Goal: Book appointment/travel/reservation

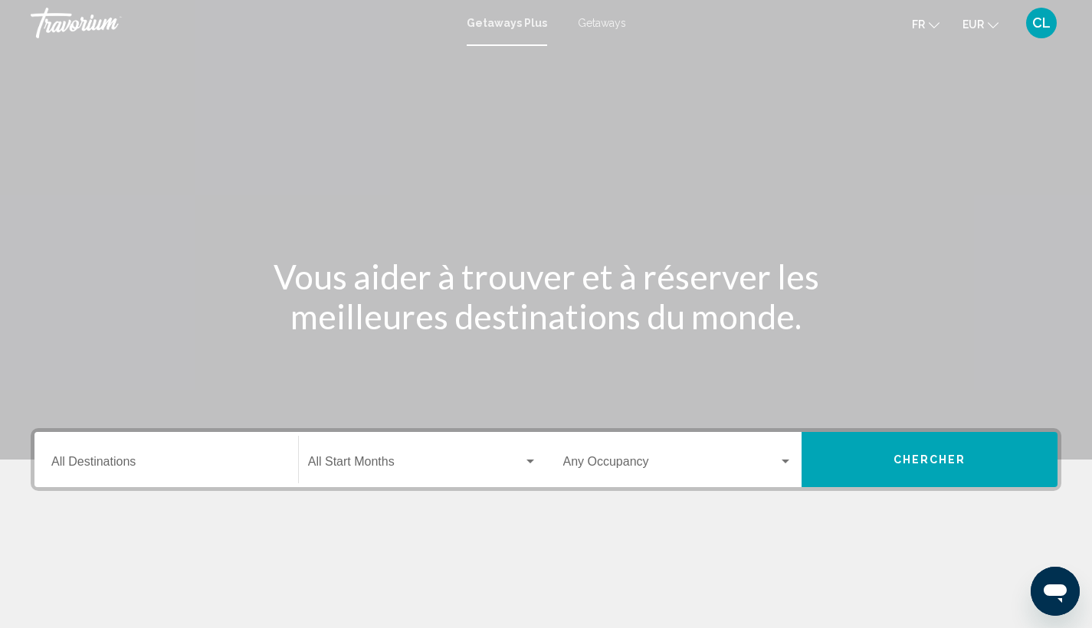
click at [604, 23] on span "Getaways" at bounding box center [602, 23] width 48 height 12
click at [108, 461] on input "Destination All Destinations" at bounding box center [166, 465] width 230 height 14
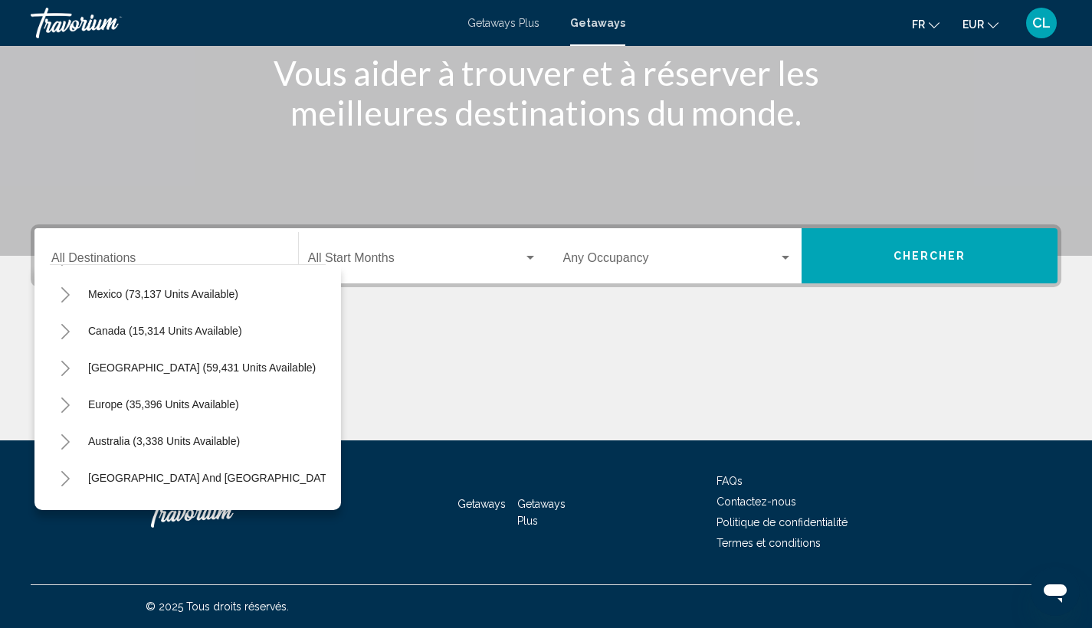
scroll to position [70, 0]
click at [66, 404] on icon "Toggle Europe (35,396 units available)" at bounding box center [65, 405] width 11 height 15
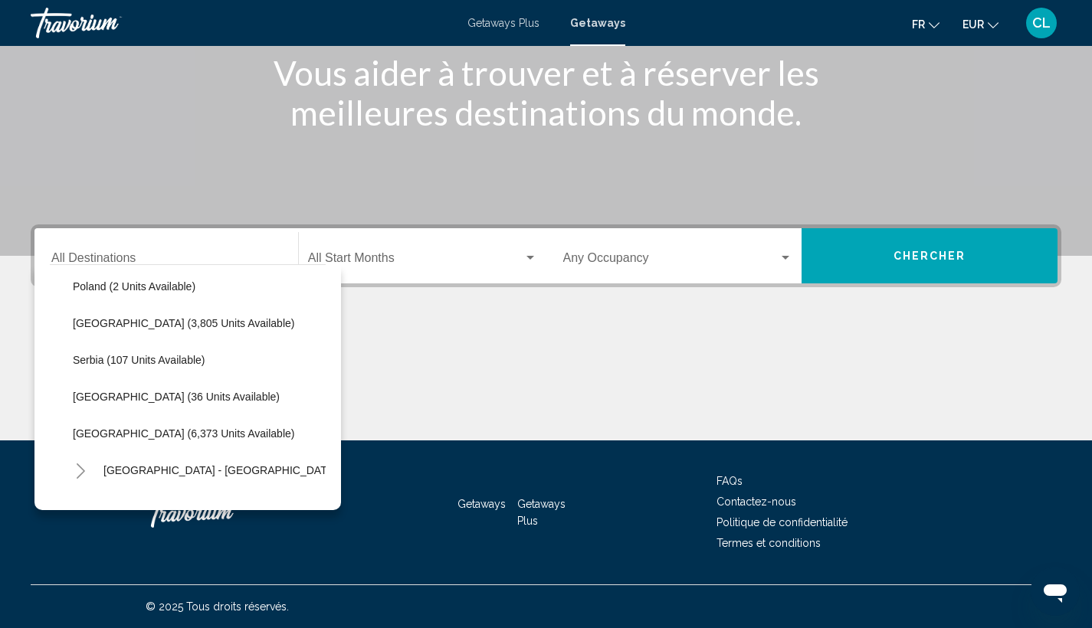
scroll to position [703, 0]
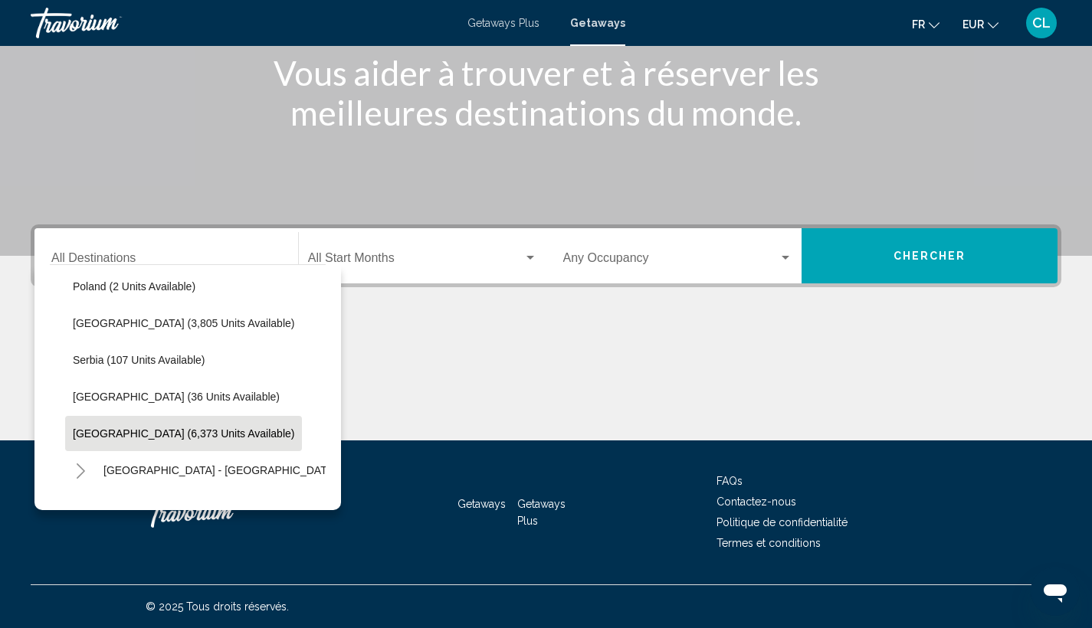
click at [179, 431] on span "[GEOGRAPHIC_DATA] (6,373 units available)" at bounding box center [183, 433] width 221 height 12
type input "**********"
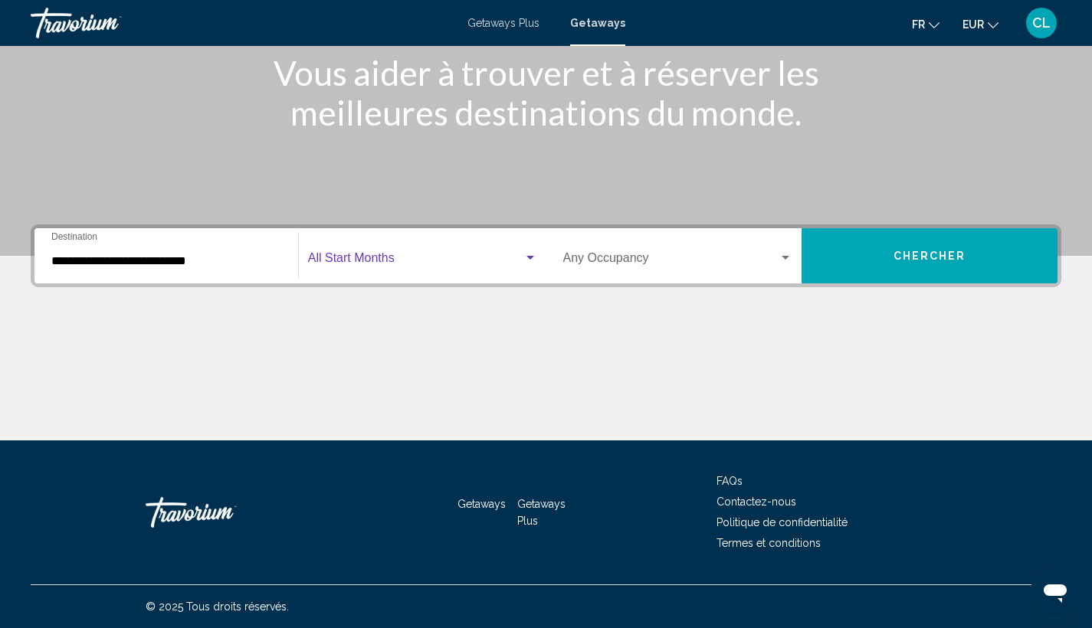
click at [447, 263] on span "Search widget" at bounding box center [415, 261] width 215 height 14
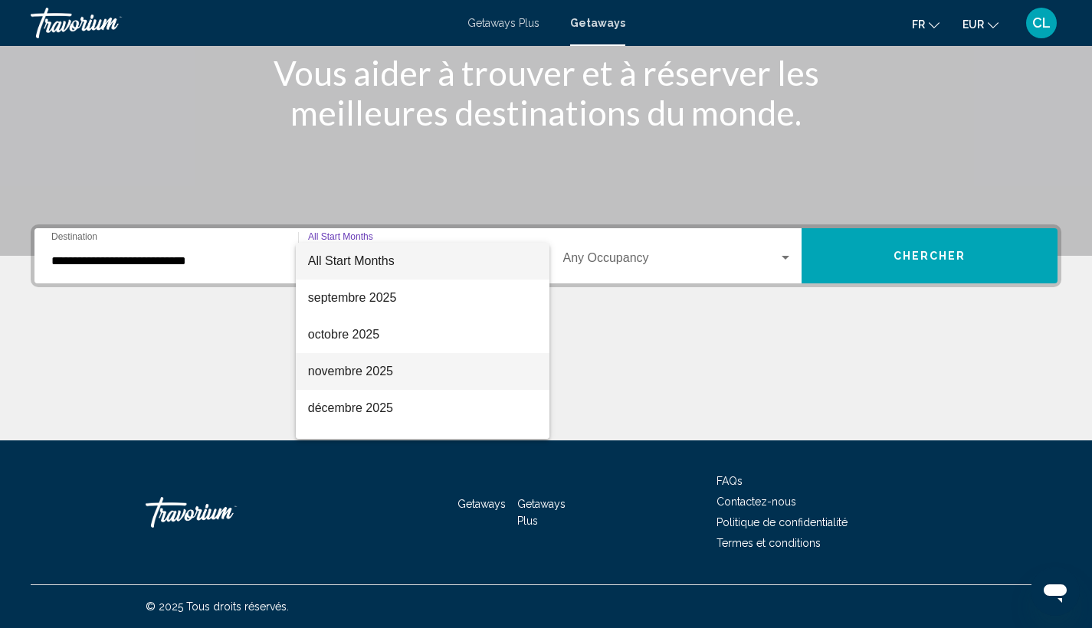
drag, startPoint x: 403, startPoint y: 372, endPoint x: 419, endPoint y: 365, distance: 17.5
click at [404, 372] on span "novembre 2025" at bounding box center [422, 371] width 229 height 37
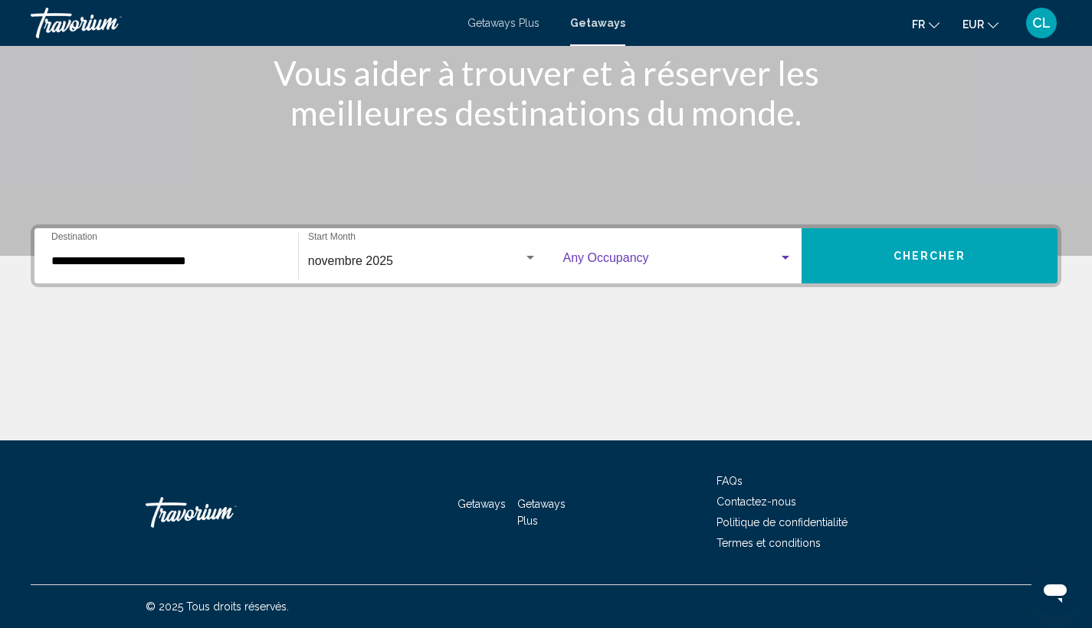
click at [650, 257] on span "Search widget" at bounding box center [671, 261] width 216 height 14
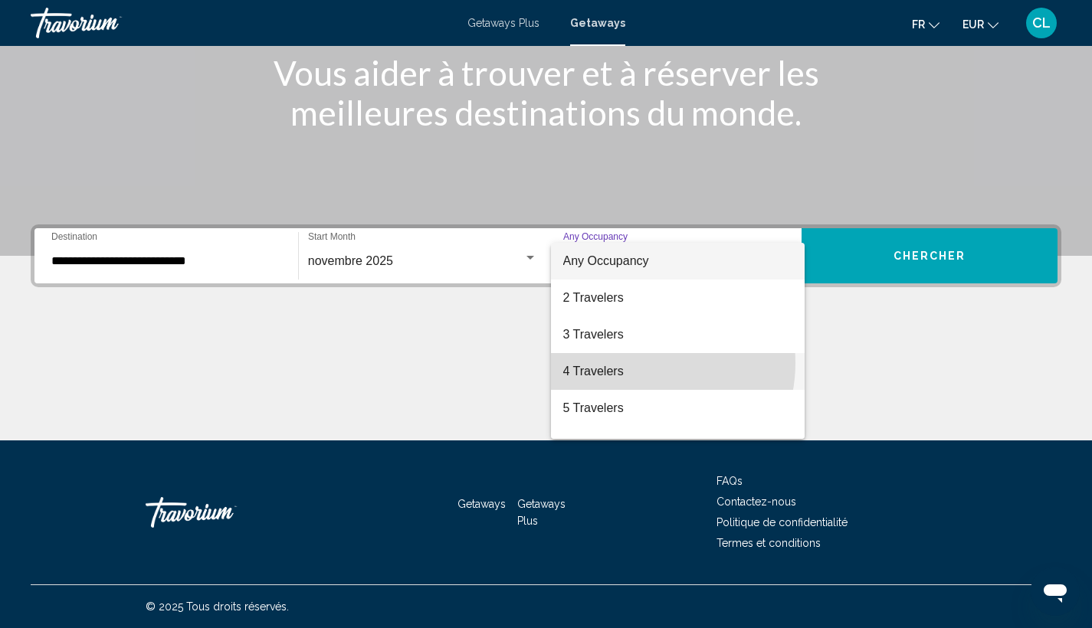
drag, startPoint x: 637, startPoint y: 363, endPoint x: 699, endPoint y: 332, distance: 69.5
click at [637, 363] on span "4 Travelers" at bounding box center [678, 371] width 230 height 37
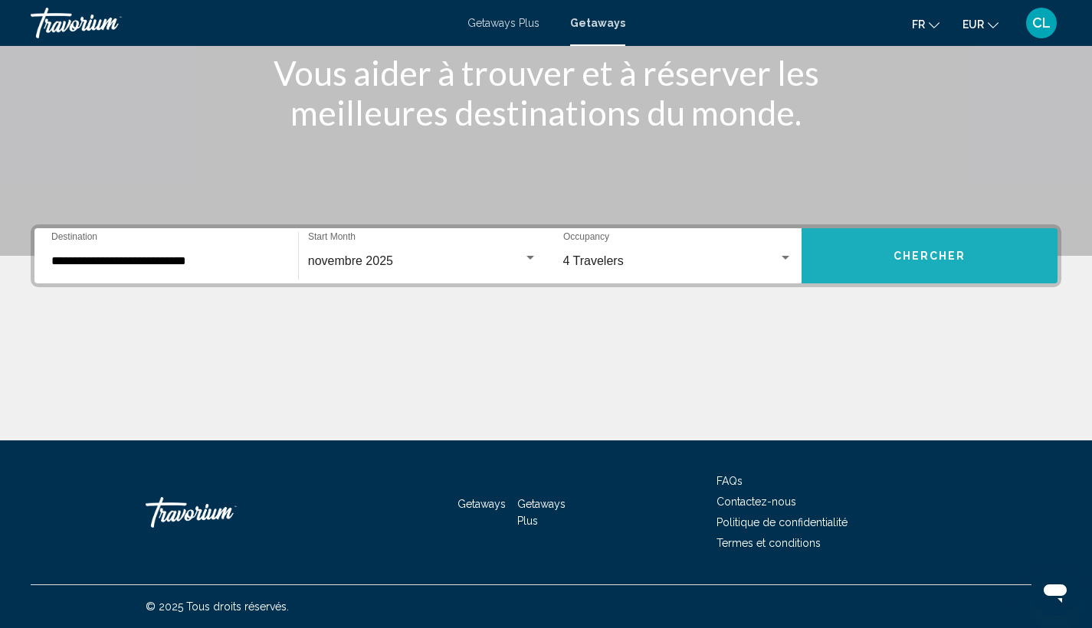
click at [864, 258] on button "Chercher" at bounding box center [929, 255] width 256 height 55
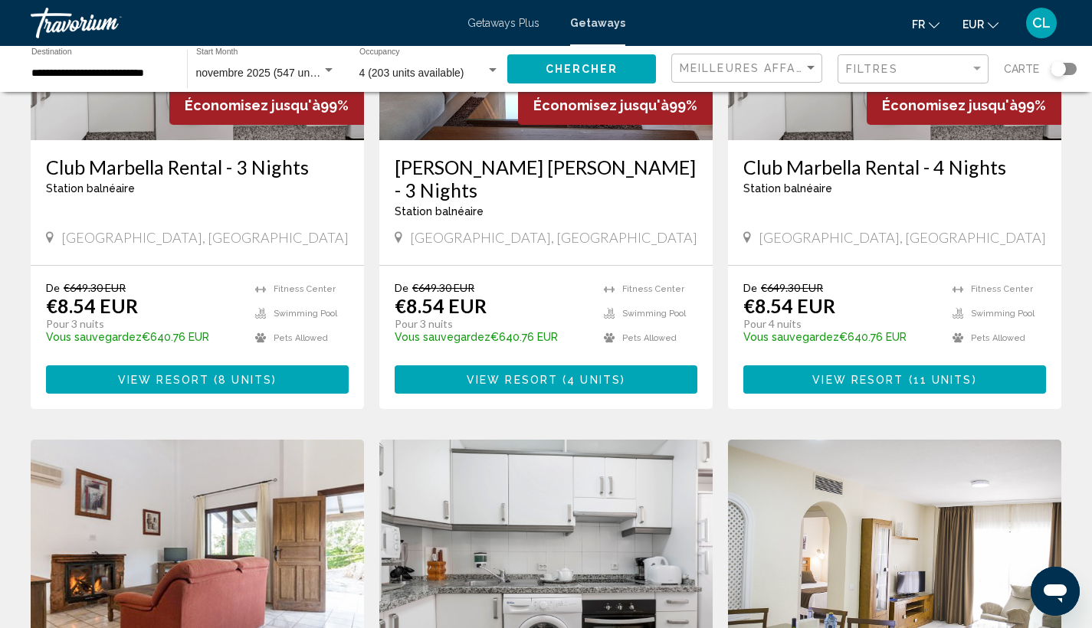
scroll to position [542, 0]
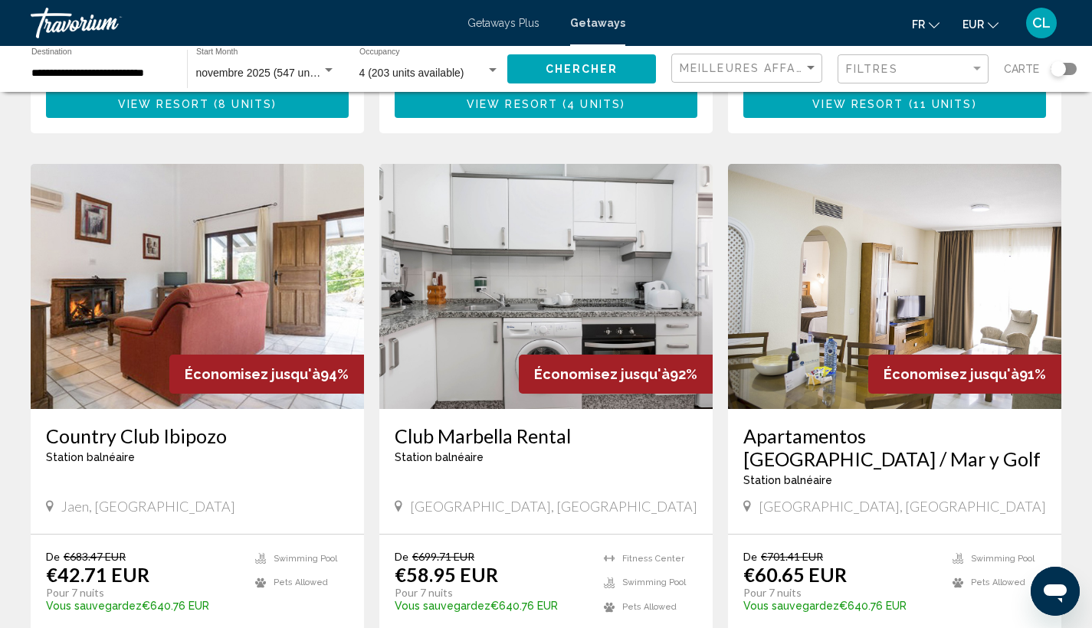
click at [129, 294] on img "Main content" at bounding box center [197, 286] width 333 height 245
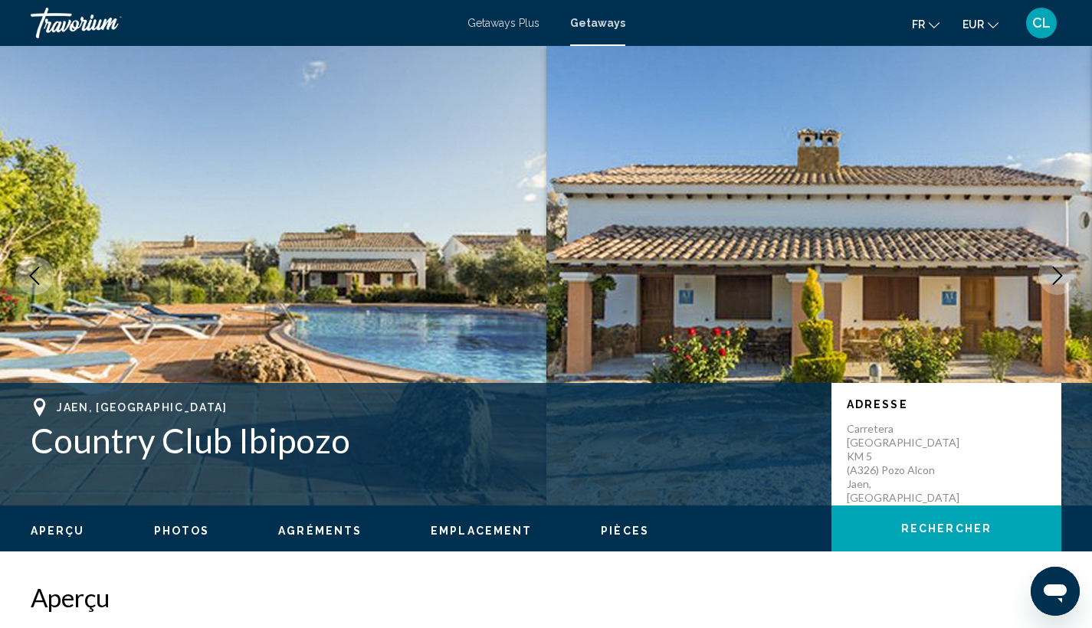
click at [617, 20] on span "Getaways" at bounding box center [597, 23] width 55 height 12
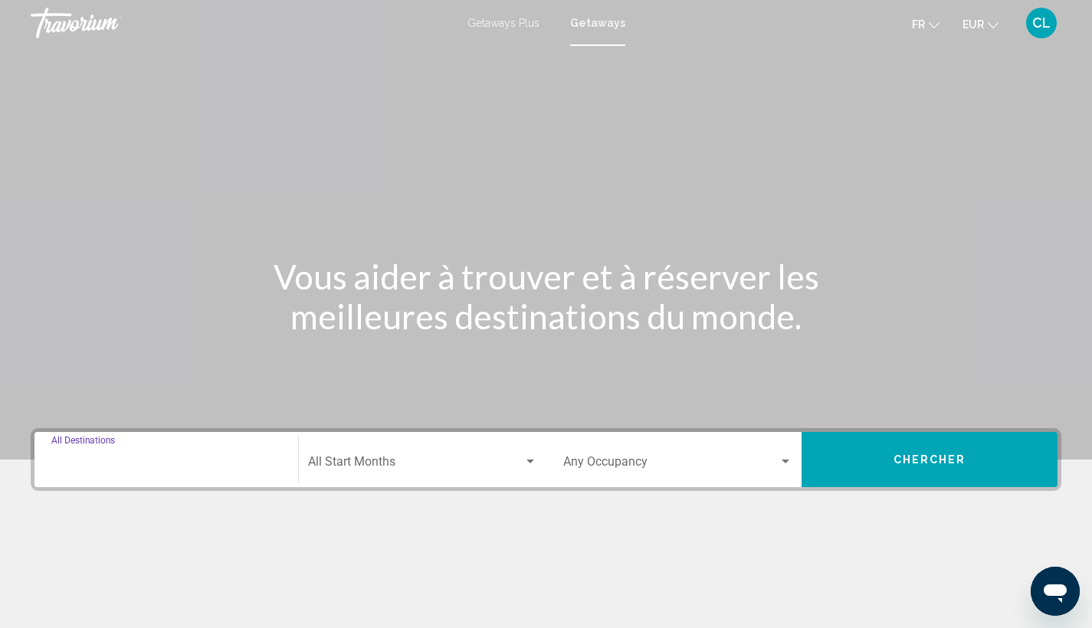
click at [114, 458] on input "Destination All Destinations" at bounding box center [166, 465] width 230 height 14
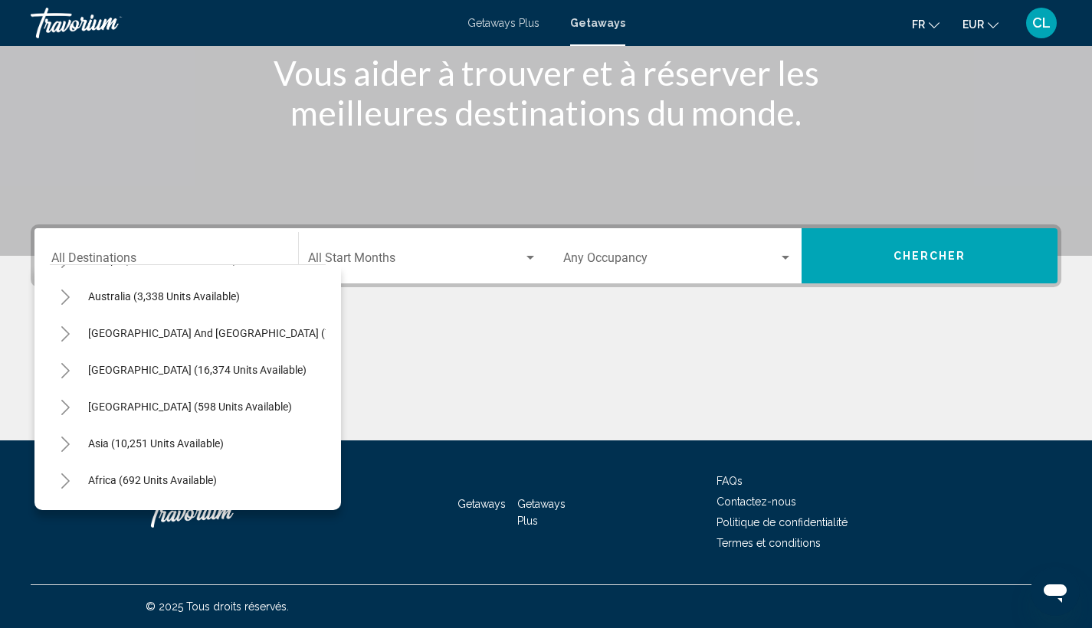
scroll to position [234, 0]
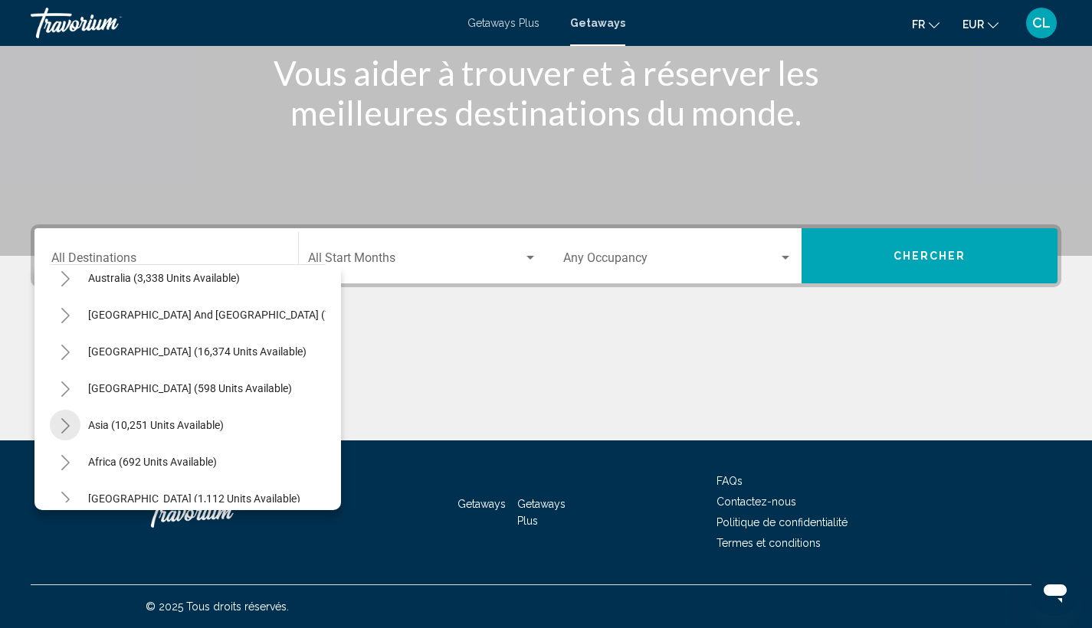
click at [66, 427] on icon "Toggle Asia (10,251 units available)" at bounding box center [65, 425] width 11 height 15
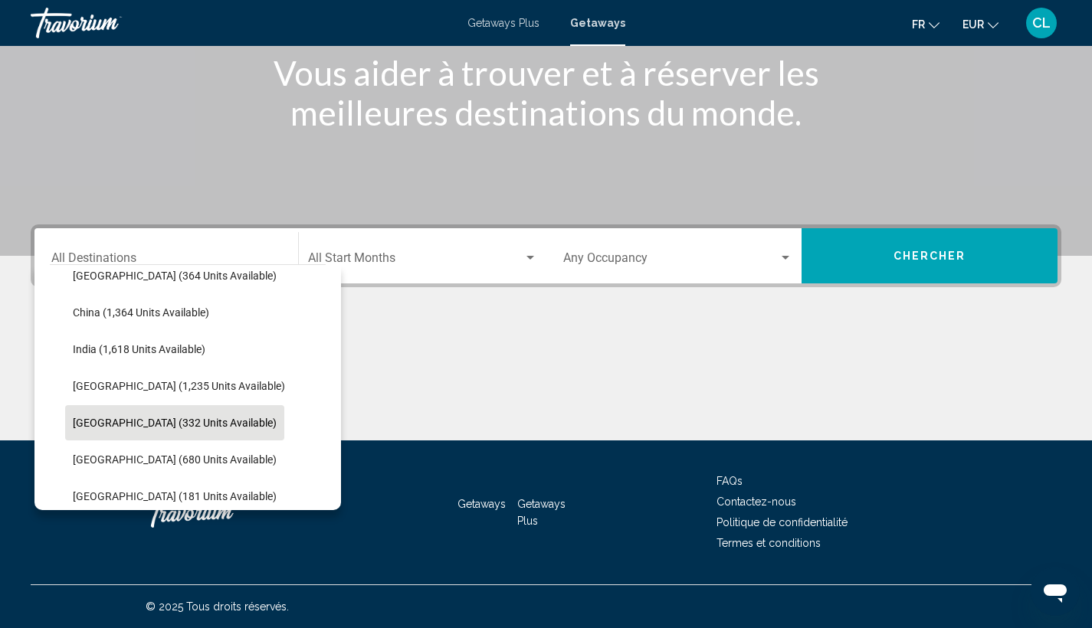
scroll to position [560, 0]
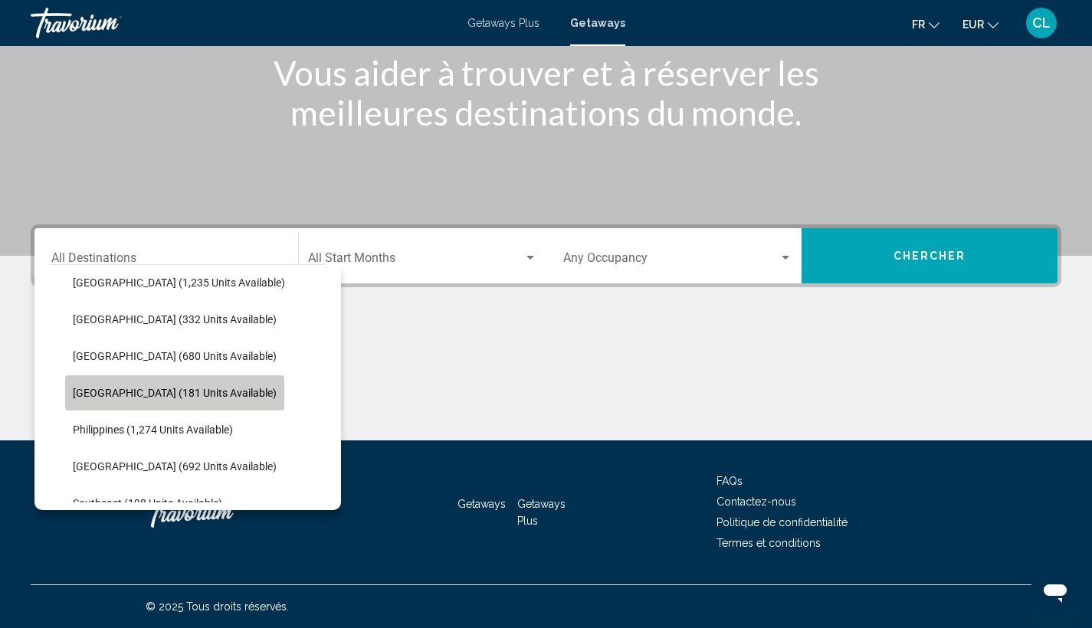
click at [179, 401] on button "[GEOGRAPHIC_DATA] (181 units available)" at bounding box center [174, 392] width 219 height 35
type input "**********"
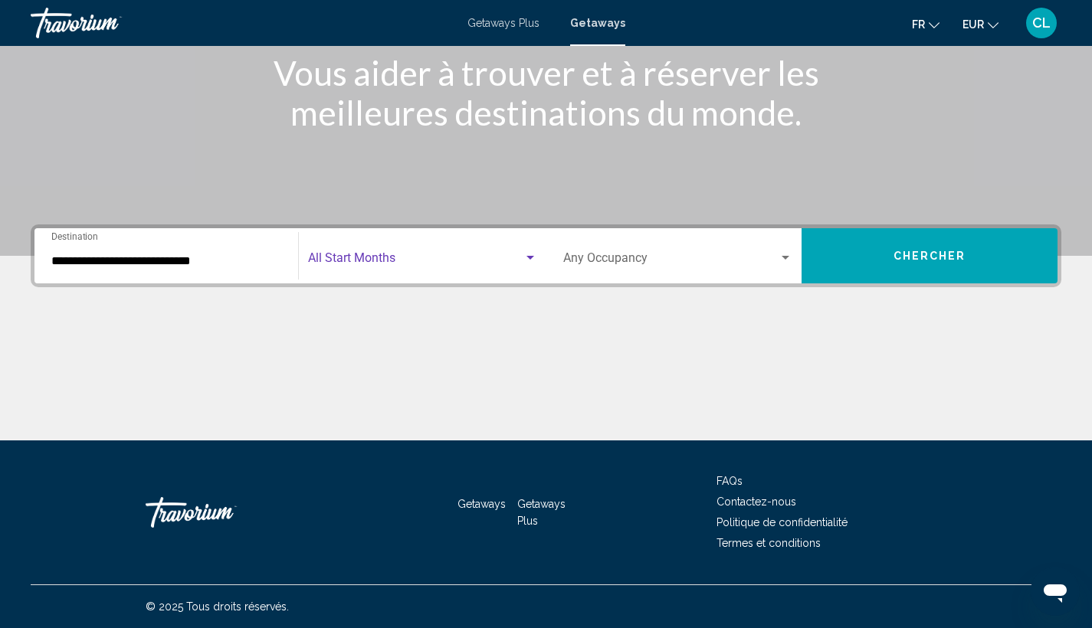
click at [368, 256] on span "Search widget" at bounding box center [415, 261] width 215 height 14
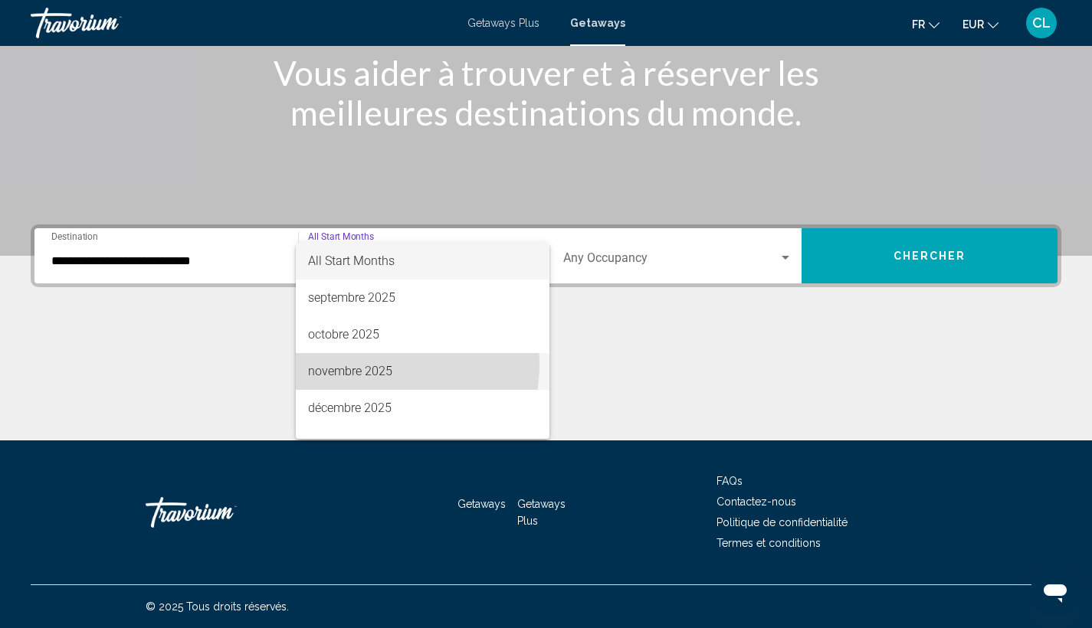
click at [378, 365] on span "novembre 2025" at bounding box center [422, 371] width 229 height 37
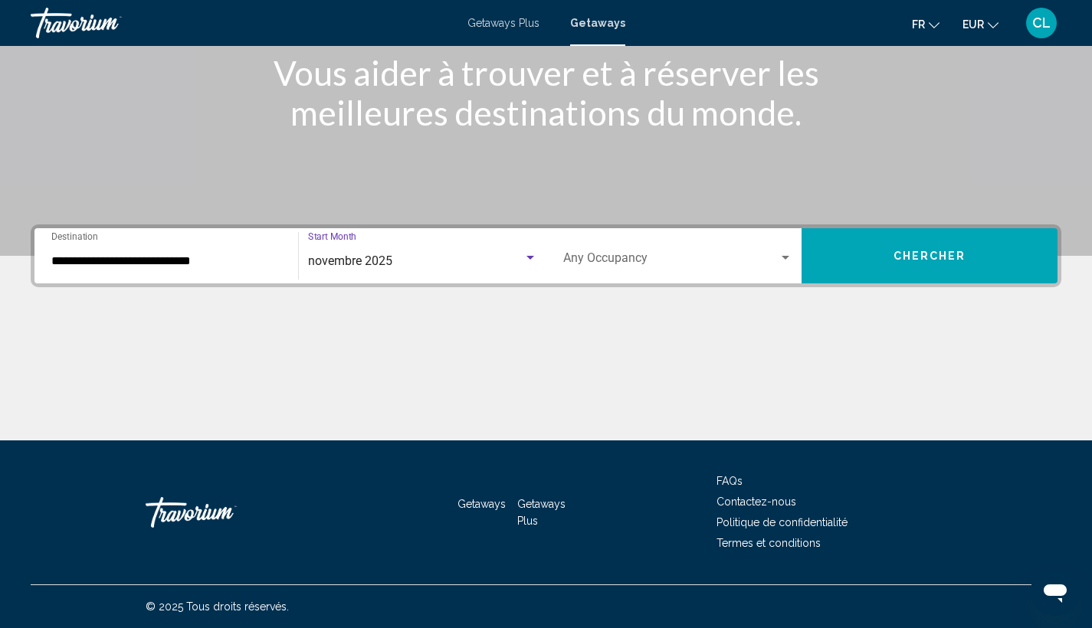
click at [623, 251] on div "Occupancy Any Occupancy" at bounding box center [678, 256] width 230 height 48
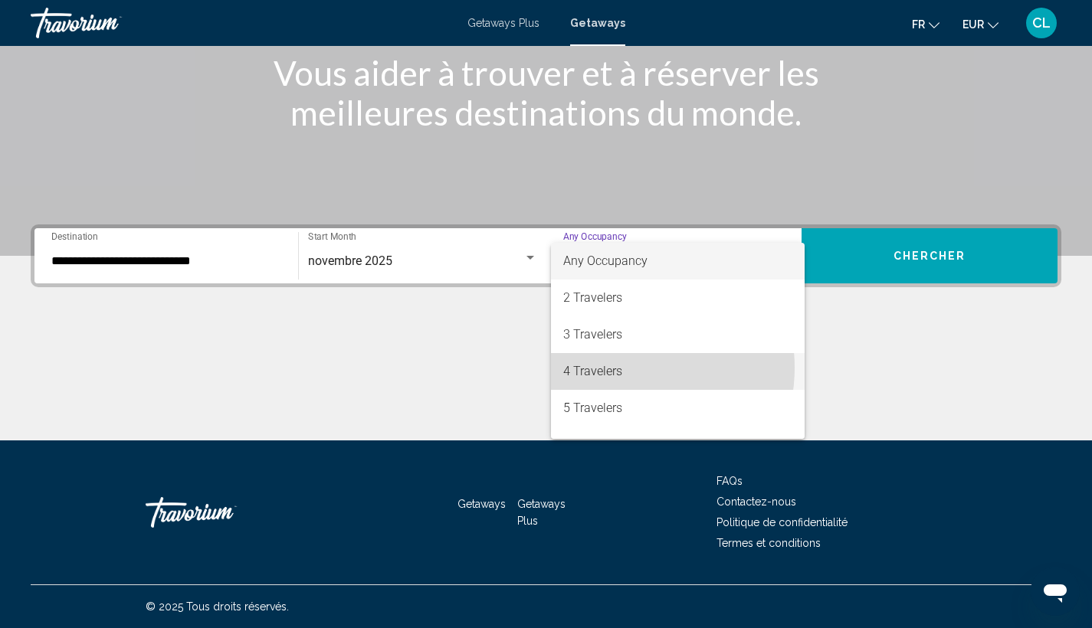
click at [621, 368] on span "4 Travelers" at bounding box center [678, 371] width 230 height 37
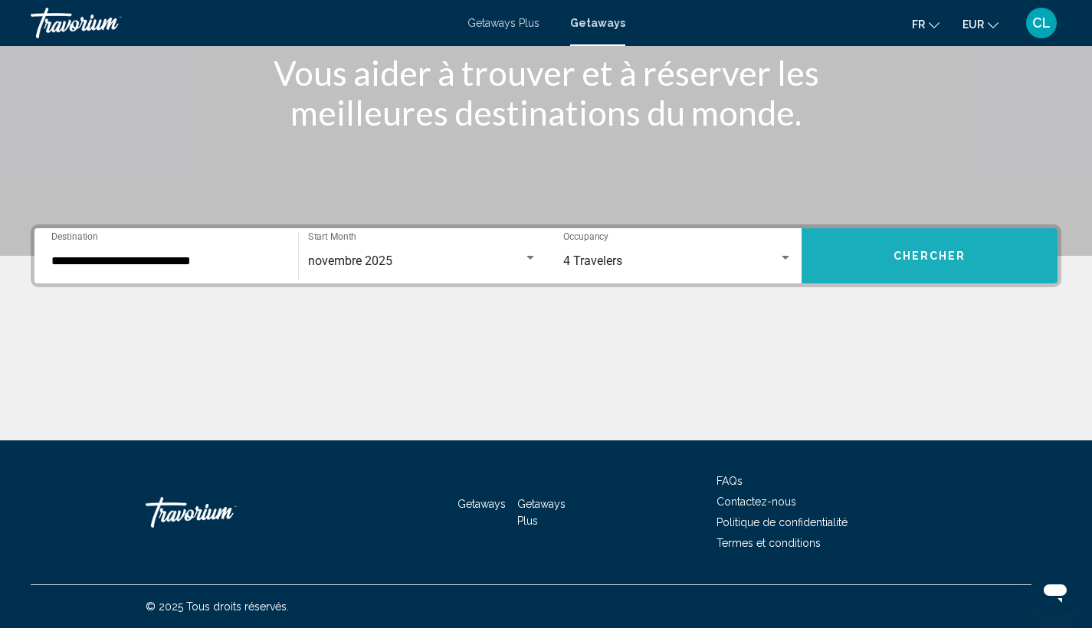
click at [922, 247] on button "Chercher" at bounding box center [929, 255] width 256 height 55
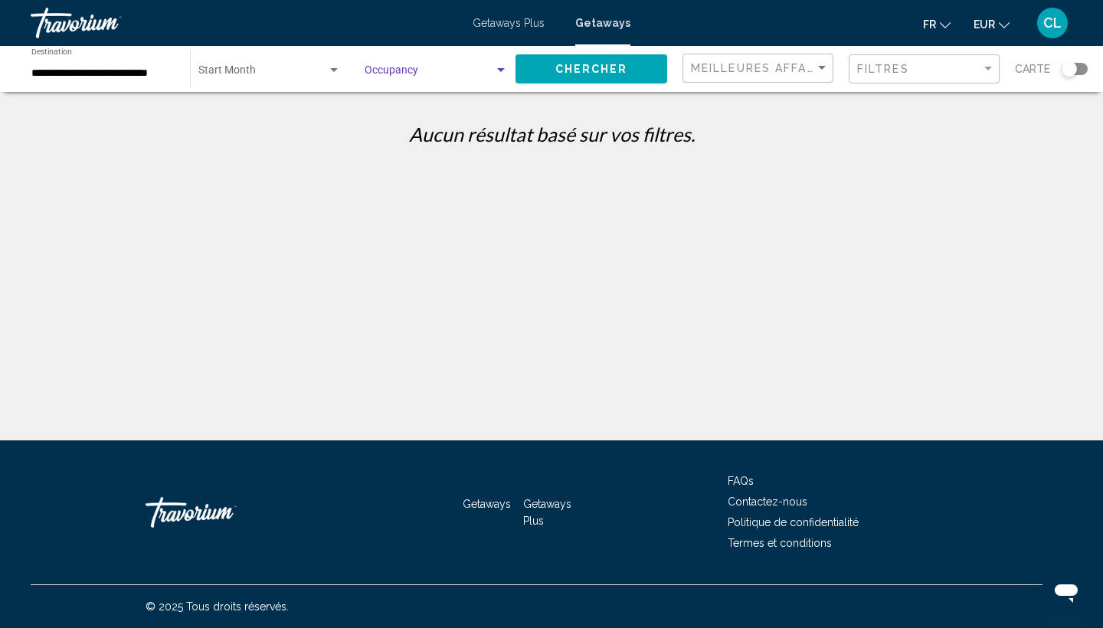
click at [394, 70] on span "Search widget" at bounding box center [429, 73] width 129 height 12
click at [624, 73] on div at bounding box center [551, 314] width 1103 height 628
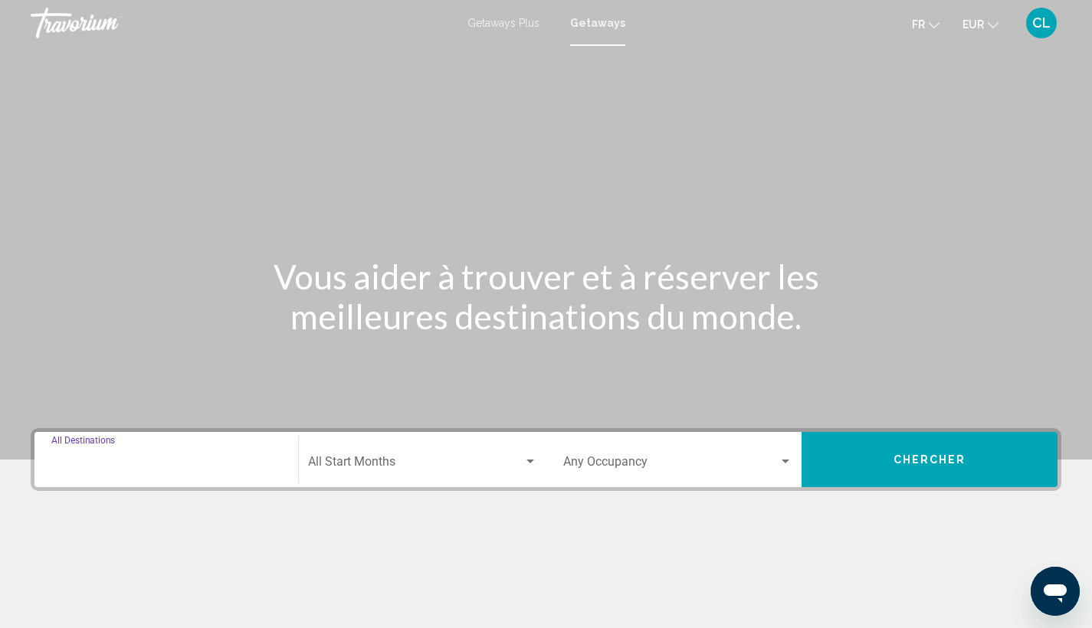
click at [94, 465] on input "Destination All Destinations" at bounding box center [166, 465] width 230 height 14
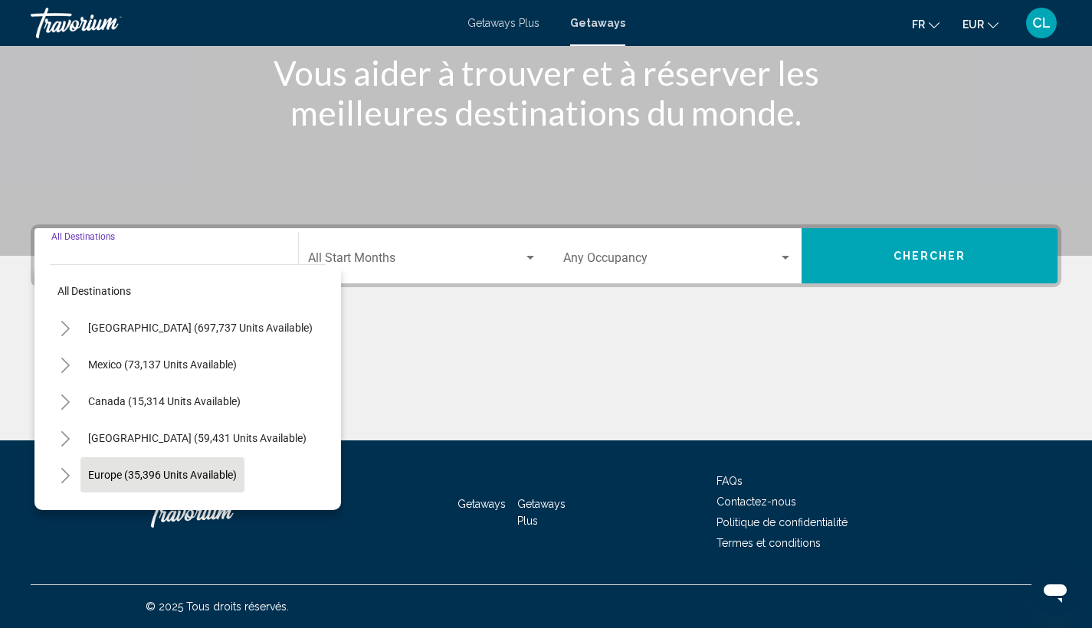
scroll to position [260, 0]
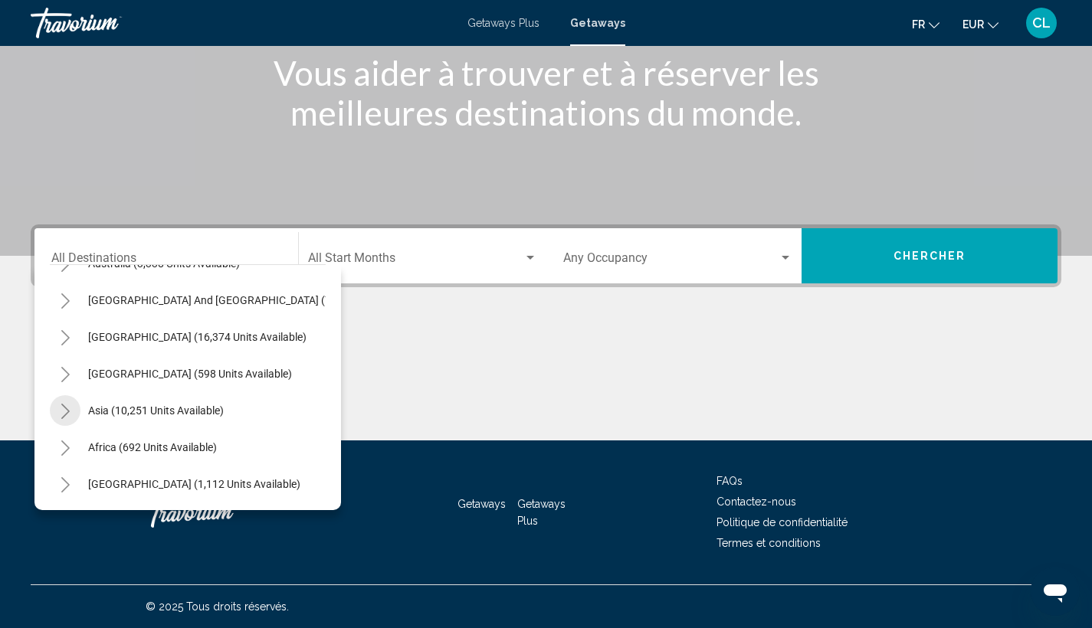
click at [63, 404] on icon "Toggle Asia (10,251 units available)" at bounding box center [65, 411] width 11 height 15
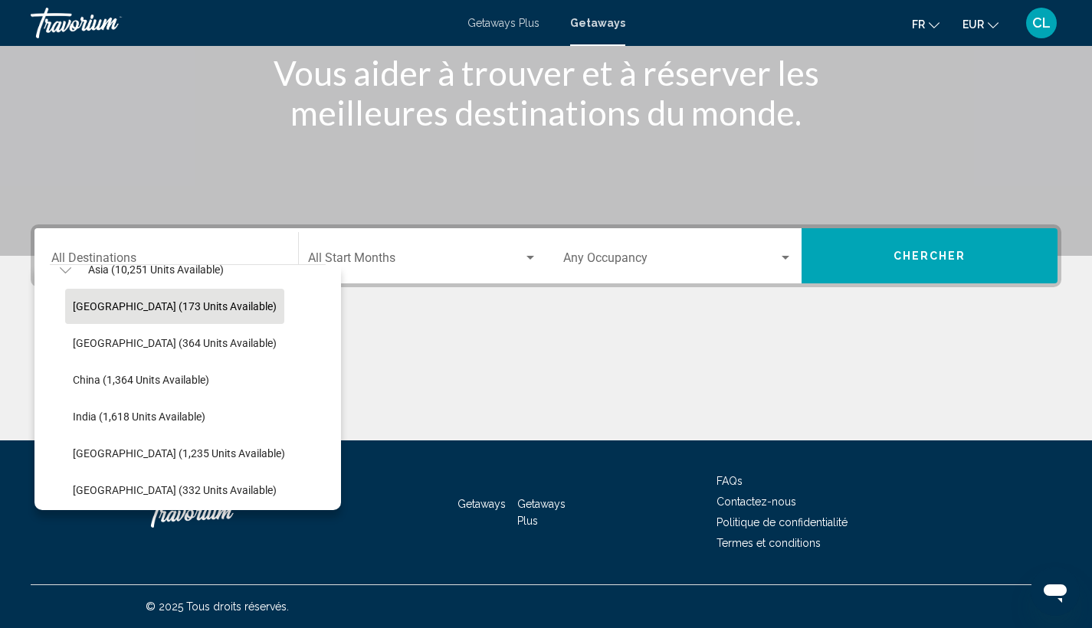
scroll to position [523, 0]
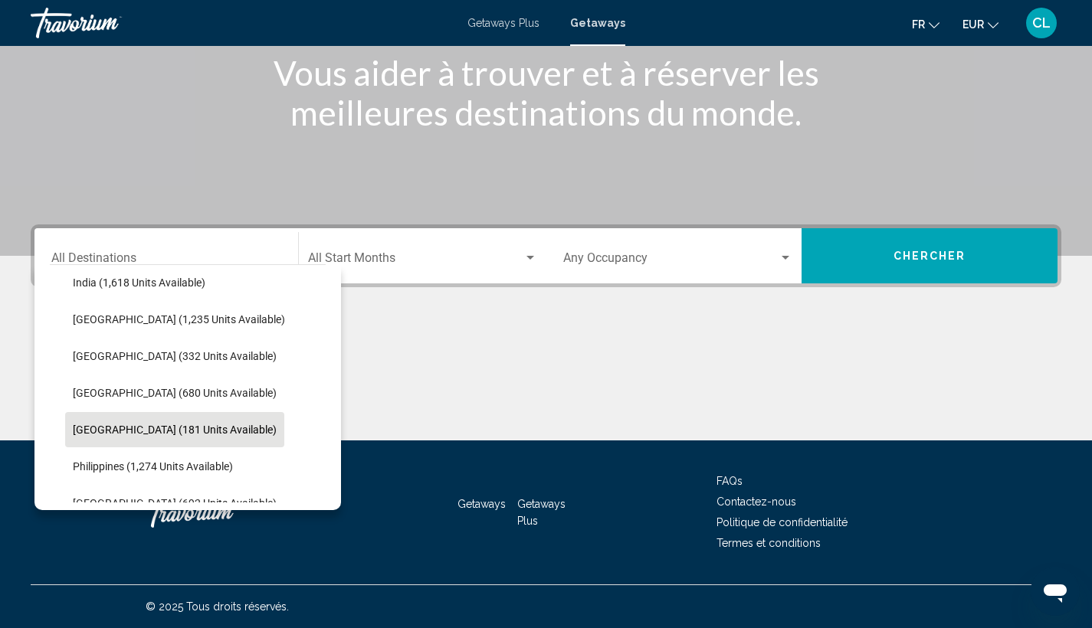
click at [137, 436] on button "[GEOGRAPHIC_DATA] (181 units available)" at bounding box center [174, 429] width 219 height 35
type input "**********"
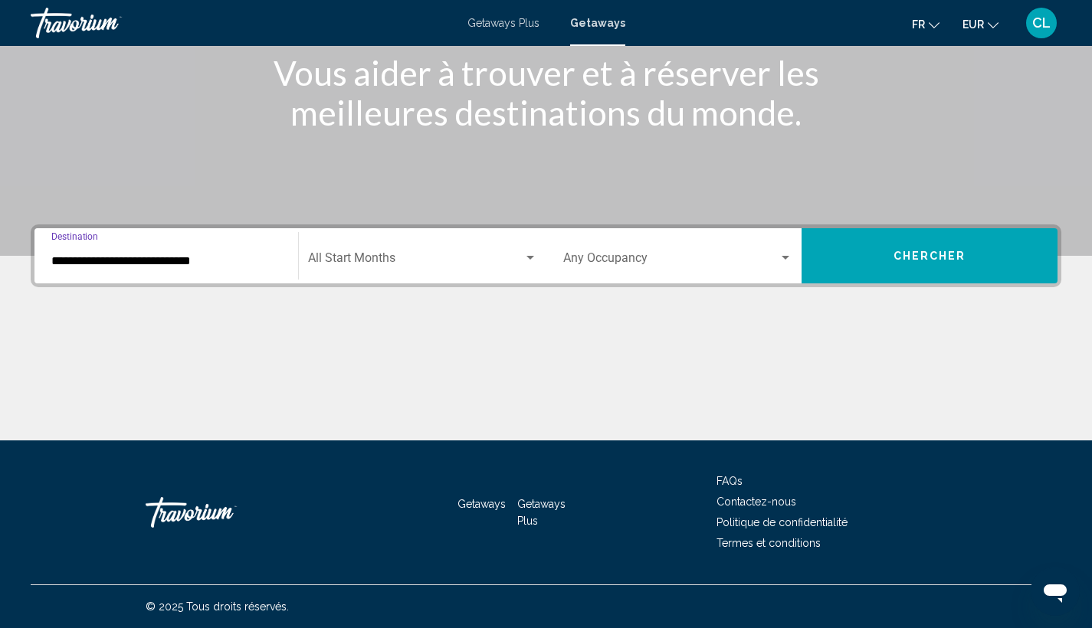
click at [391, 263] on span "Search widget" at bounding box center [415, 261] width 215 height 14
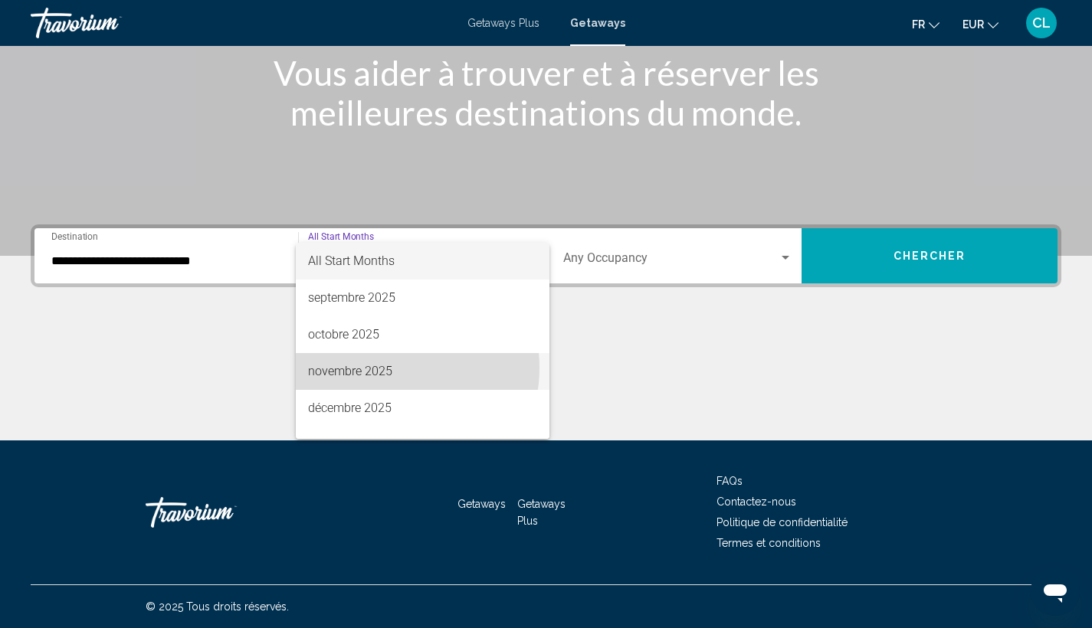
drag, startPoint x: 389, startPoint y: 368, endPoint x: 460, endPoint y: 315, distance: 88.7
click at [389, 368] on span "novembre 2025" at bounding box center [422, 371] width 229 height 37
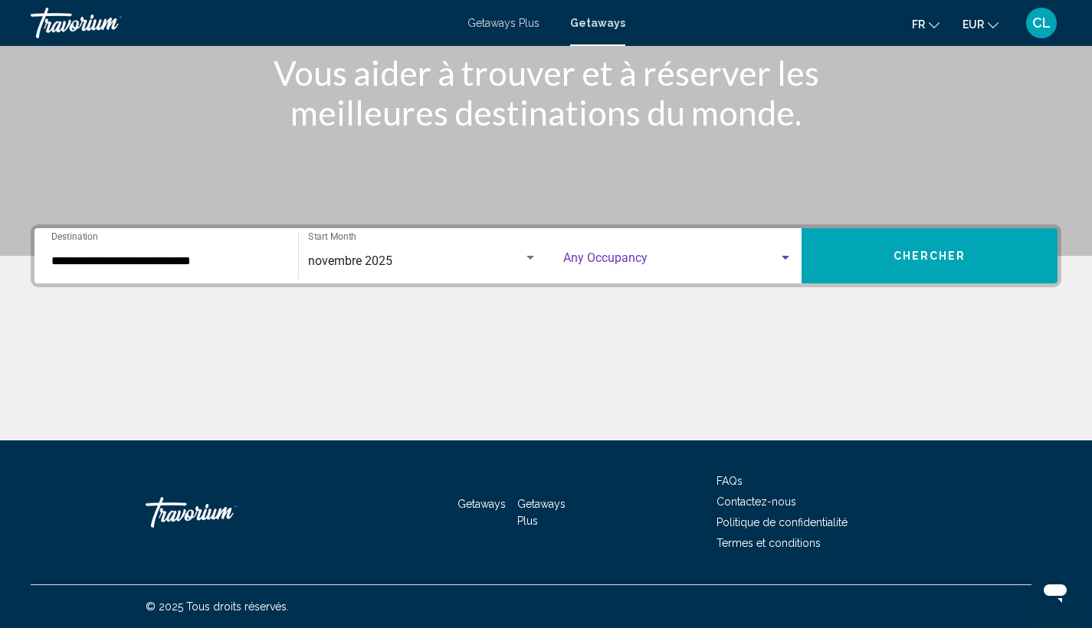
click at [570, 262] on span "Search widget" at bounding box center [671, 261] width 216 height 14
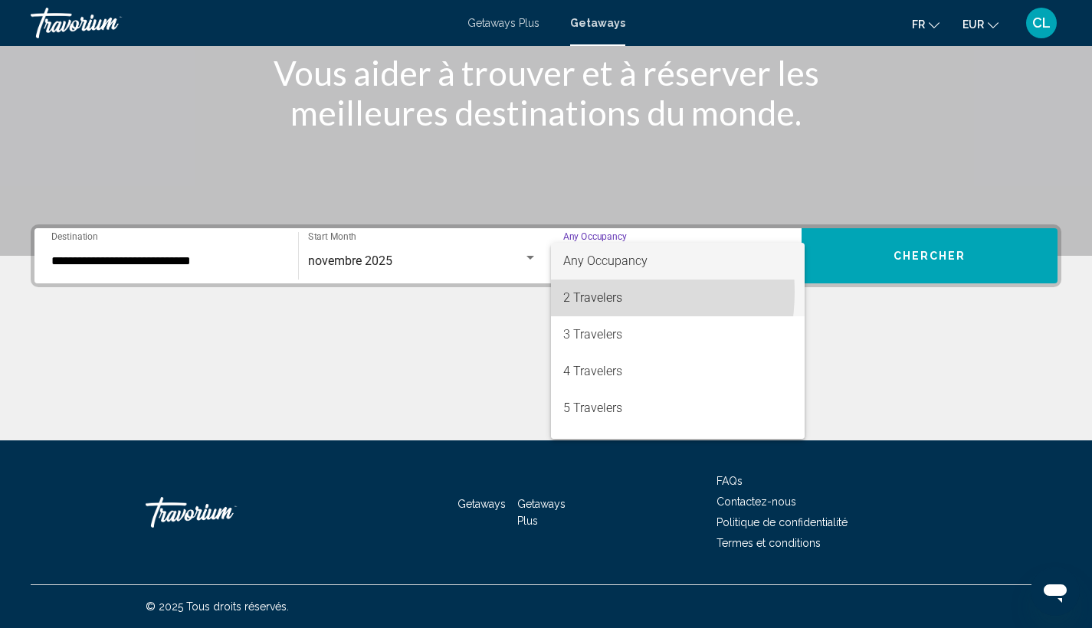
click at [581, 292] on span "2 Travelers" at bounding box center [678, 298] width 230 height 37
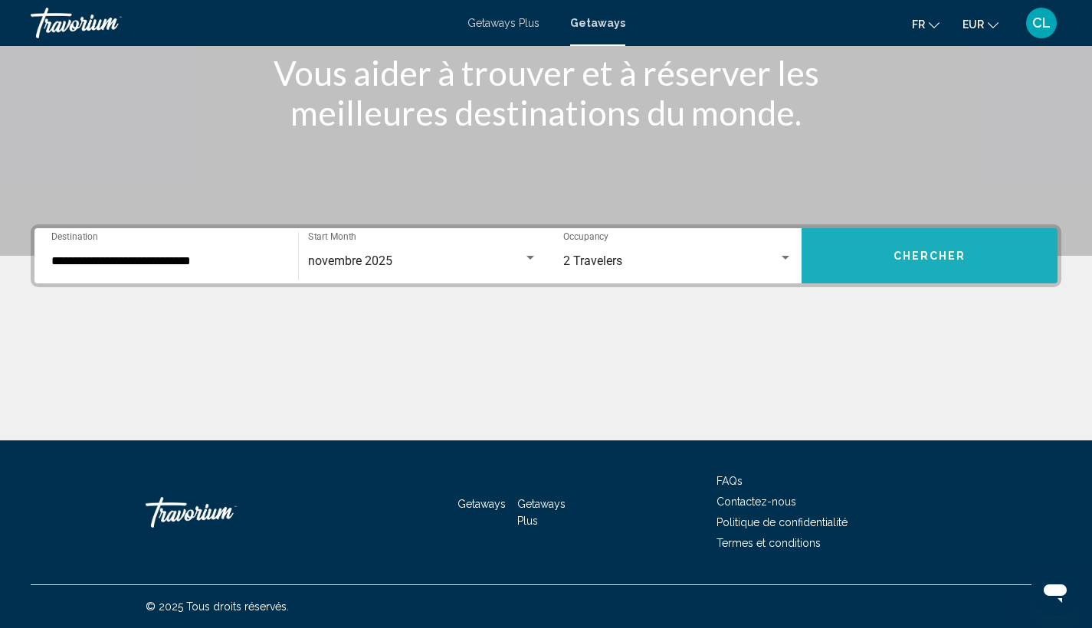
click at [857, 261] on button "Chercher" at bounding box center [929, 255] width 256 height 55
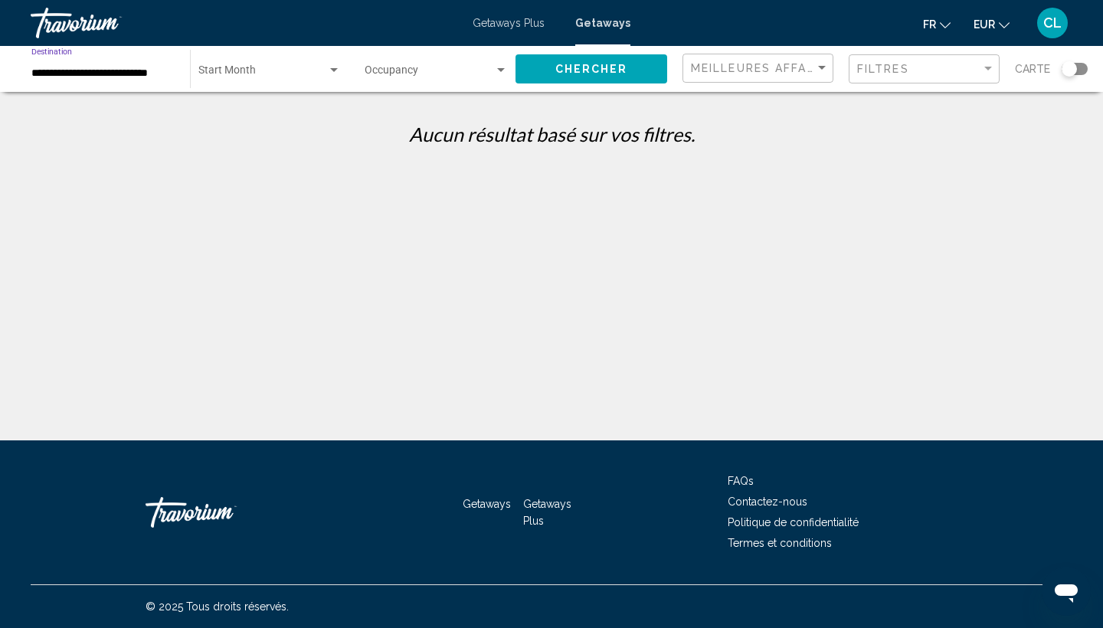
click at [58, 73] on input "**********" at bounding box center [102, 73] width 143 height 12
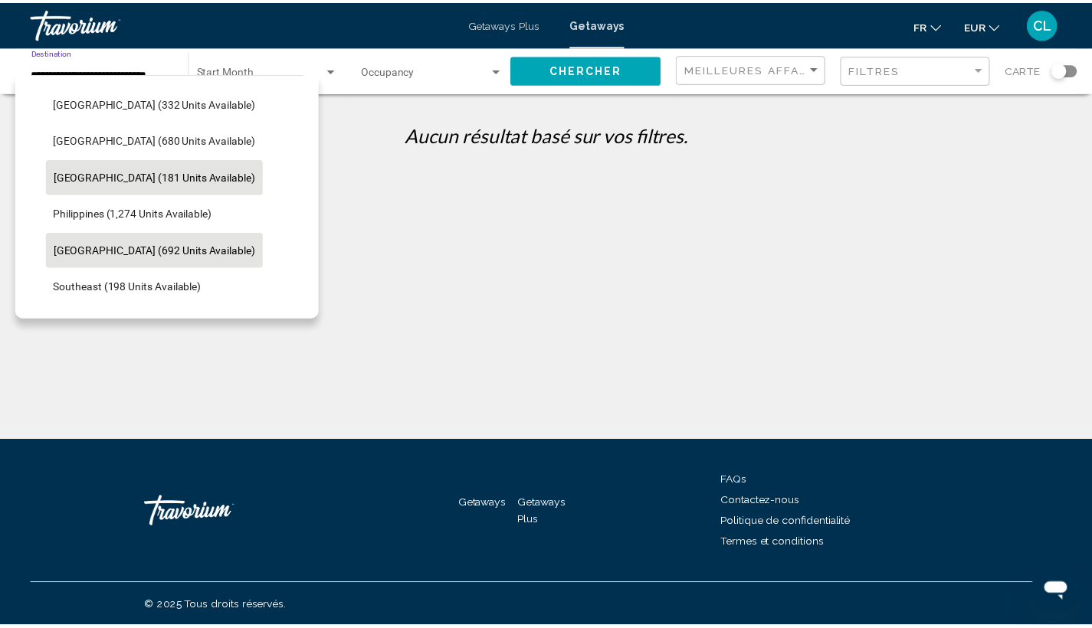
scroll to position [469, 0]
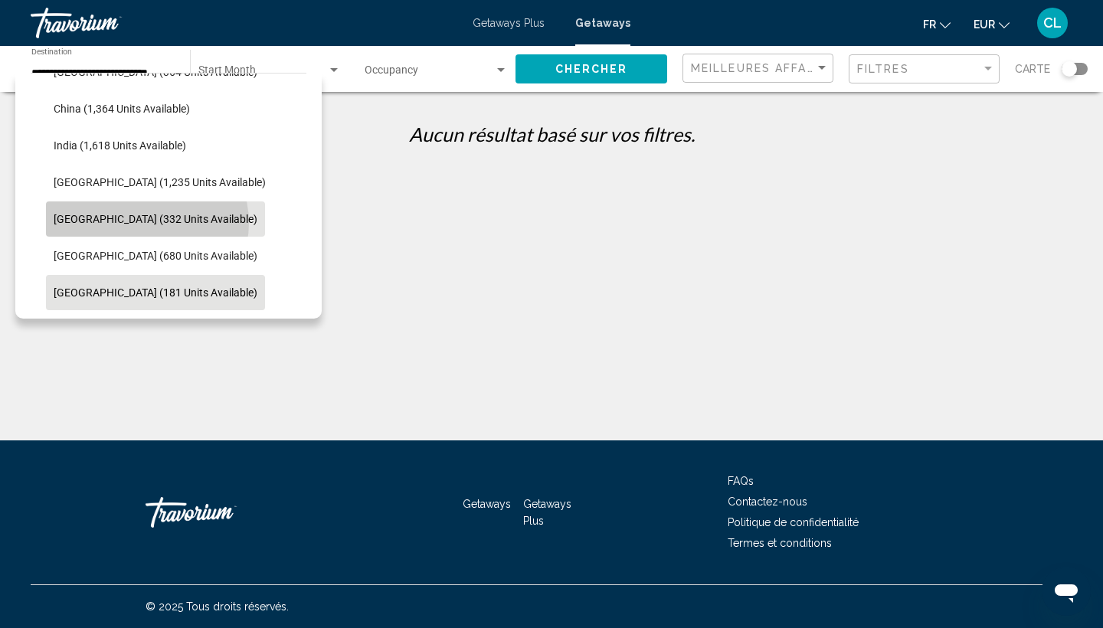
click at [146, 223] on span "[GEOGRAPHIC_DATA] (332 units available)" at bounding box center [156, 219] width 204 height 12
type input "**********"
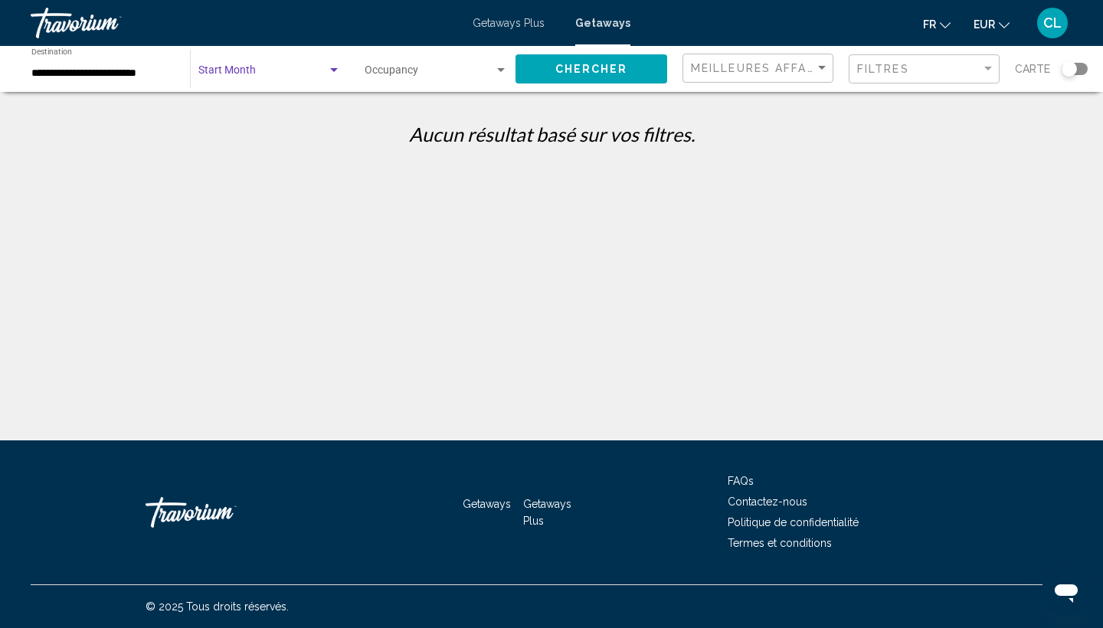
click at [224, 74] on span "Search widget" at bounding box center [262, 73] width 129 height 12
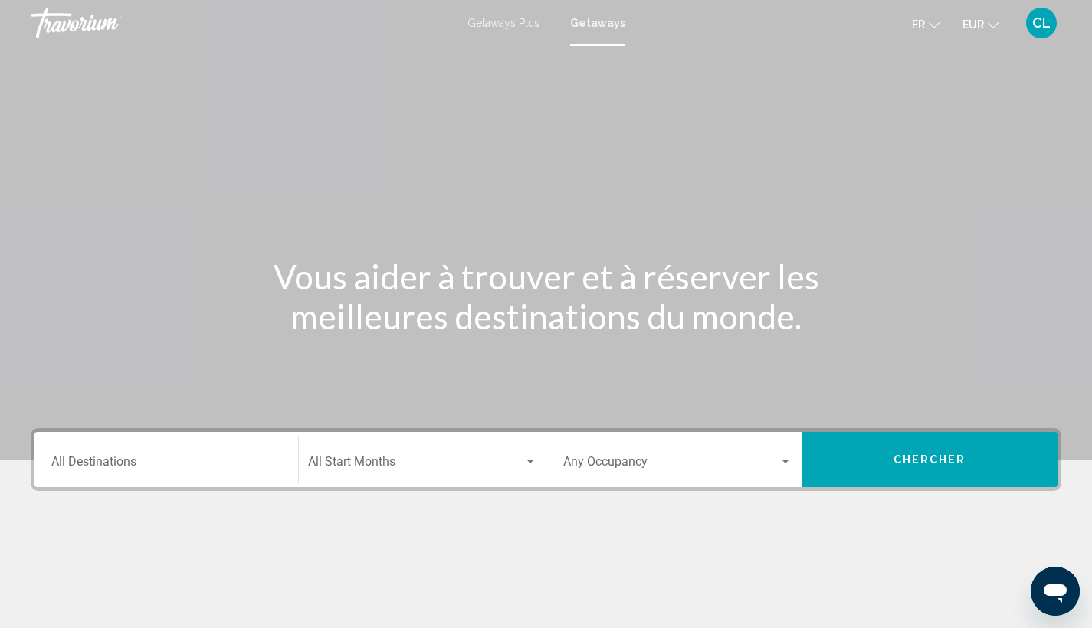
click at [108, 445] on div "Destination All Destinations" at bounding box center [166, 460] width 230 height 48
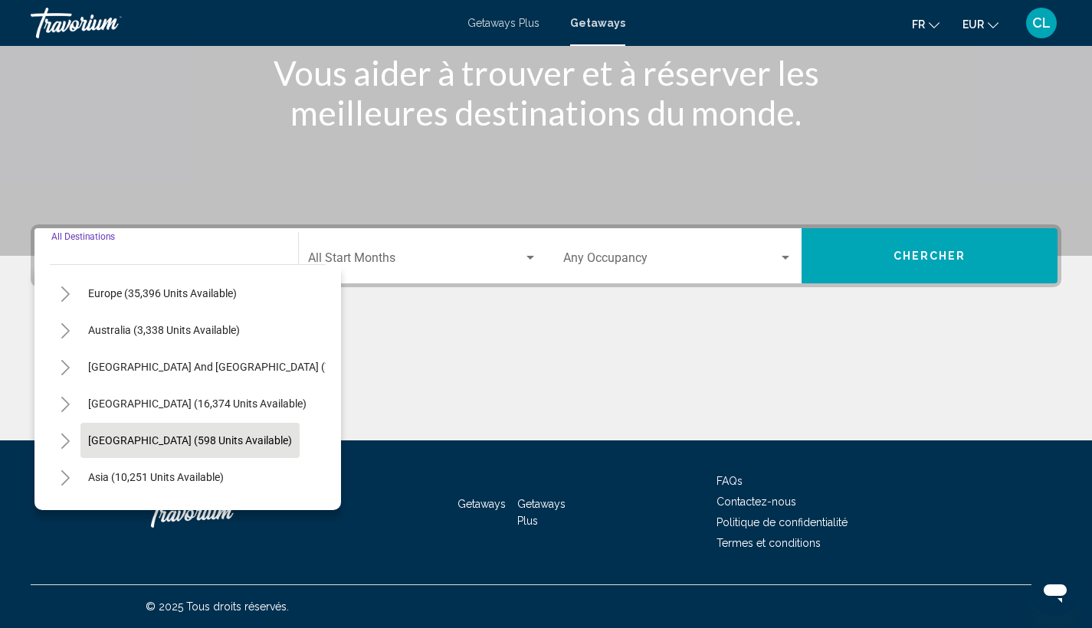
scroll to position [260, 0]
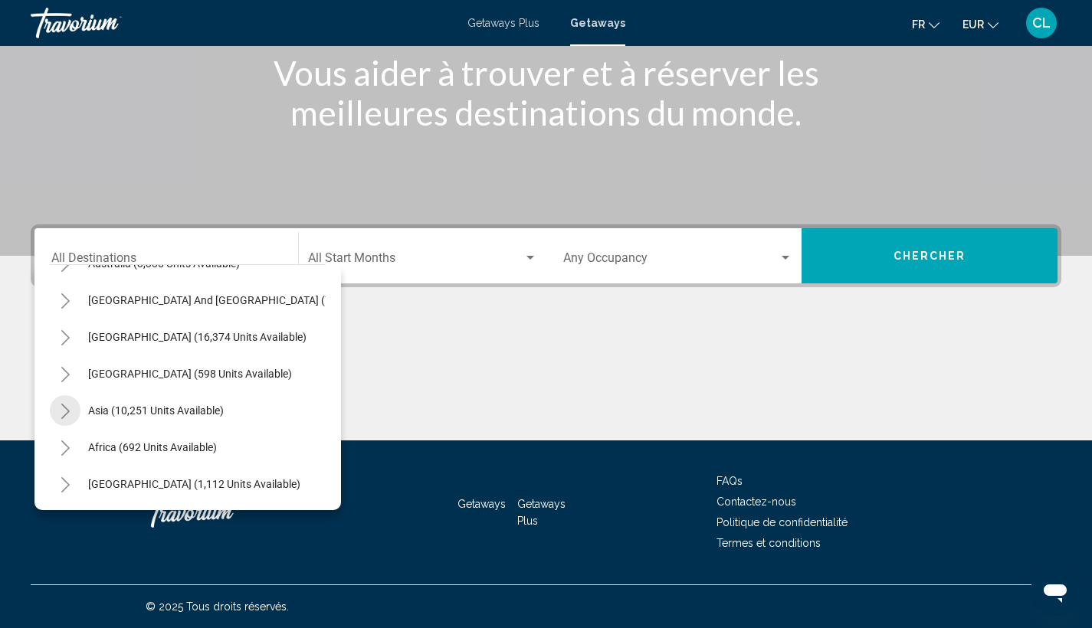
click at [66, 404] on icon "Toggle Asia (10,251 units available)" at bounding box center [65, 411] width 11 height 15
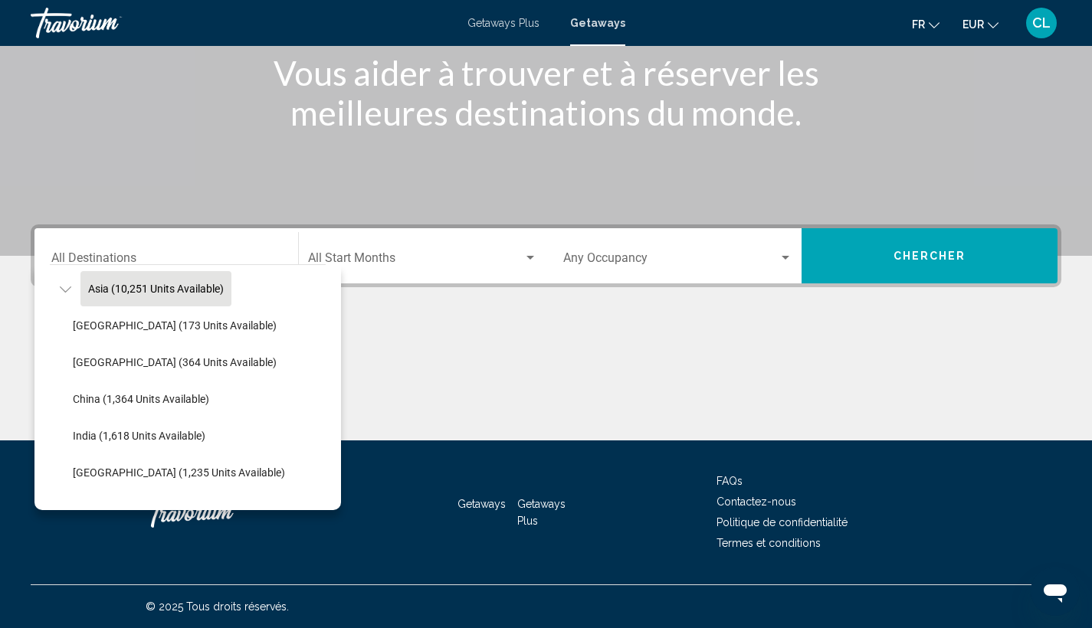
scroll to position [493, 0]
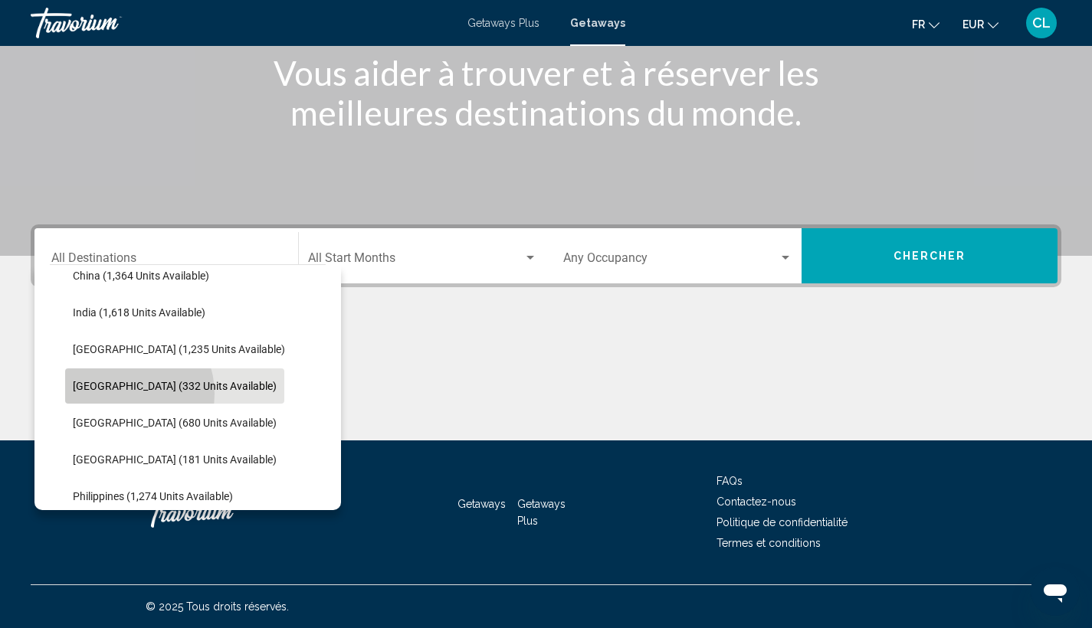
click at [120, 394] on button "[GEOGRAPHIC_DATA] (332 units available)" at bounding box center [174, 385] width 219 height 35
type input "**********"
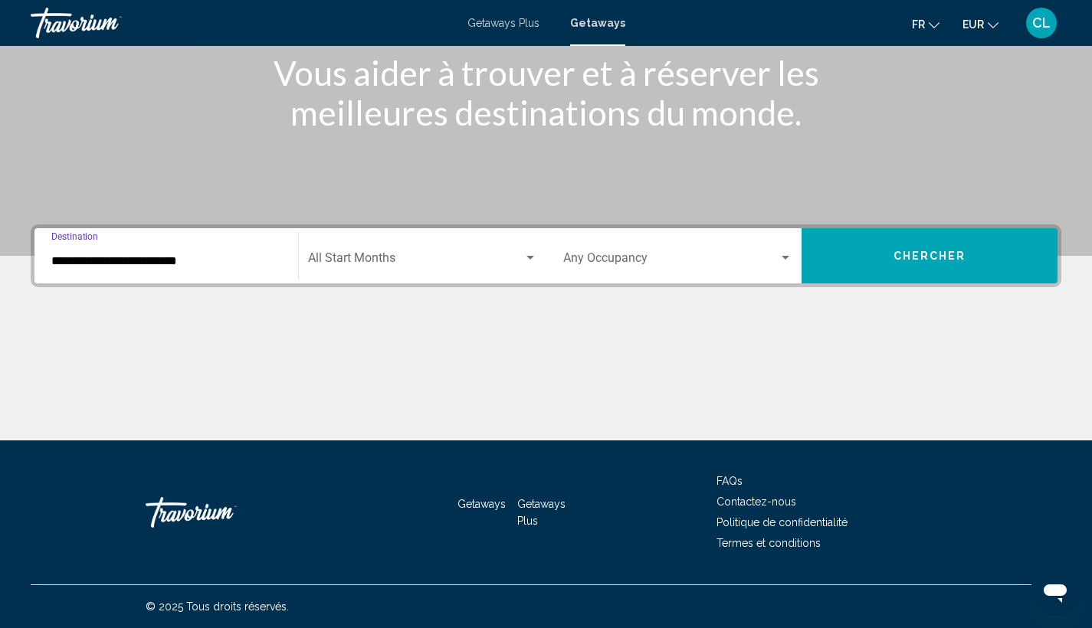
click at [400, 254] on span "Search widget" at bounding box center [415, 261] width 215 height 14
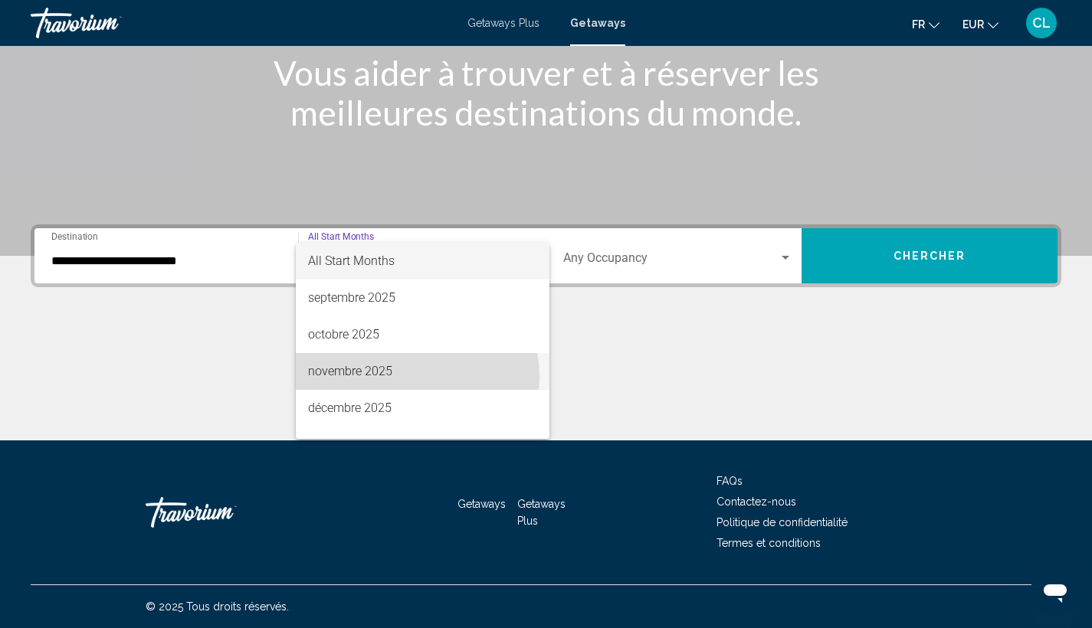
drag, startPoint x: 411, startPoint y: 377, endPoint x: 462, endPoint y: 355, distance: 55.6
click at [411, 376] on span "novembre 2025" at bounding box center [422, 371] width 229 height 37
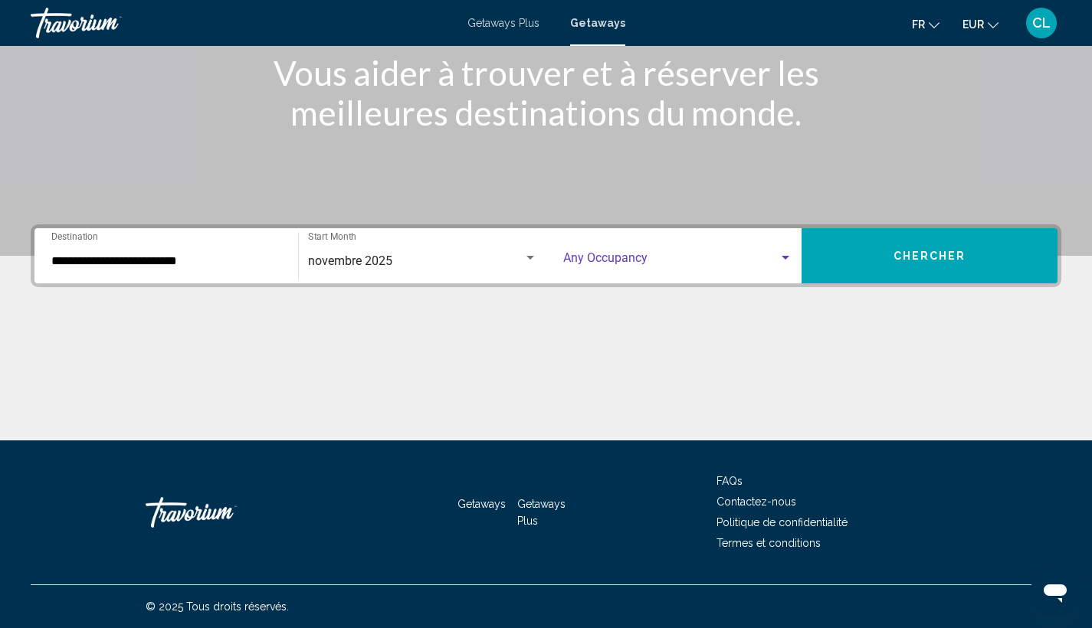
click at [668, 259] on span "Search widget" at bounding box center [671, 261] width 216 height 14
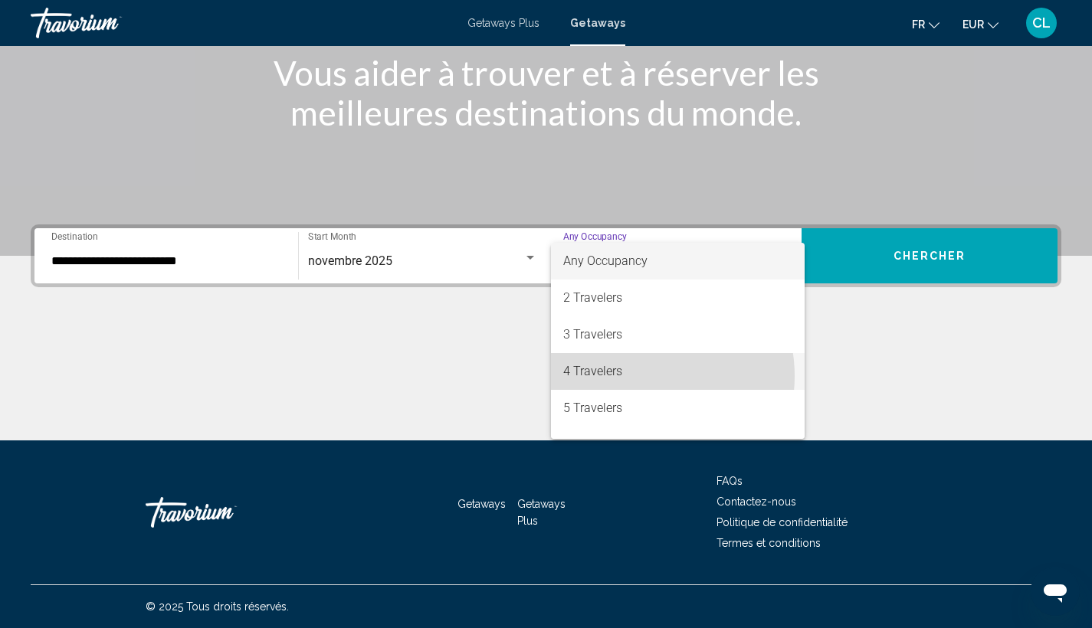
click at [635, 376] on span "4 Travelers" at bounding box center [678, 371] width 230 height 37
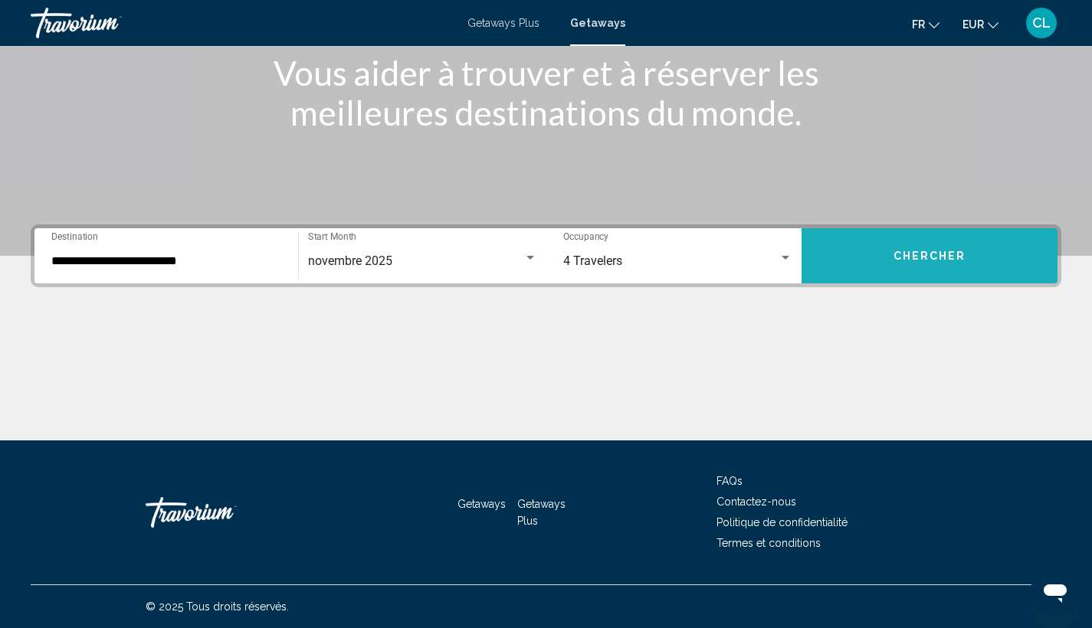
click at [842, 261] on button "Chercher" at bounding box center [929, 255] width 256 height 55
